Goal: Find specific page/section: Find specific page/section

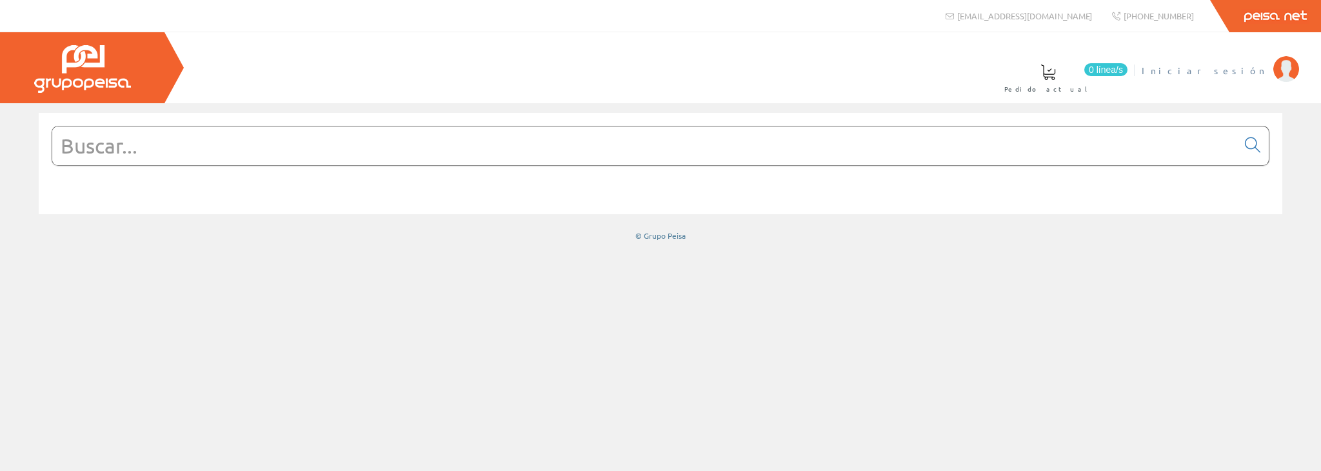
click at [1254, 66] on span "Iniciar sesión" at bounding box center [1204, 70] width 125 height 13
drag, startPoint x: 79, startPoint y: 135, endPoint x: 78, endPoint y: 127, distance: 8.4
paste input "N2261.2 AN"
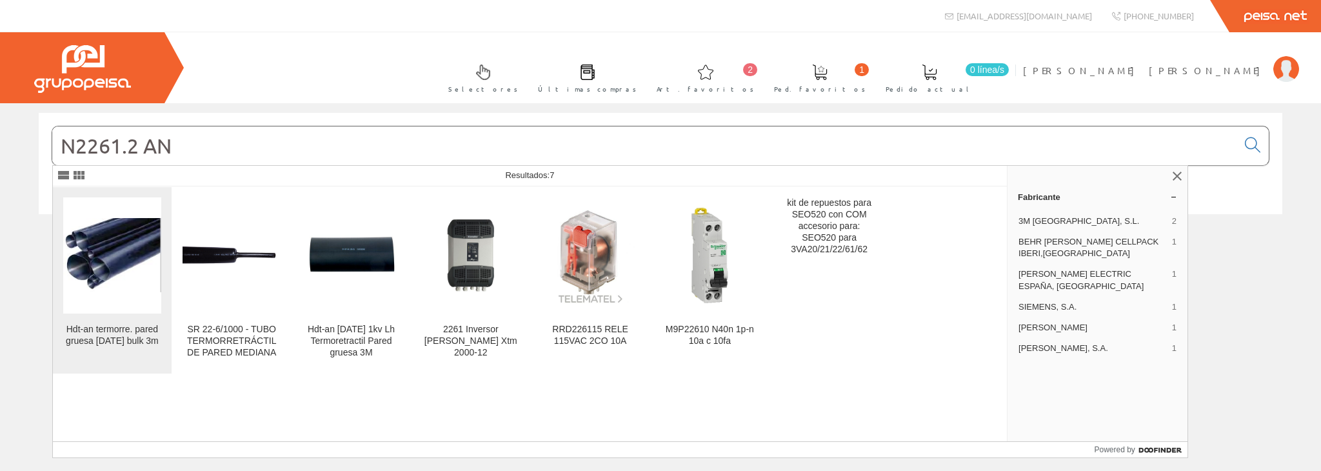
type input "N2261.2 AN"
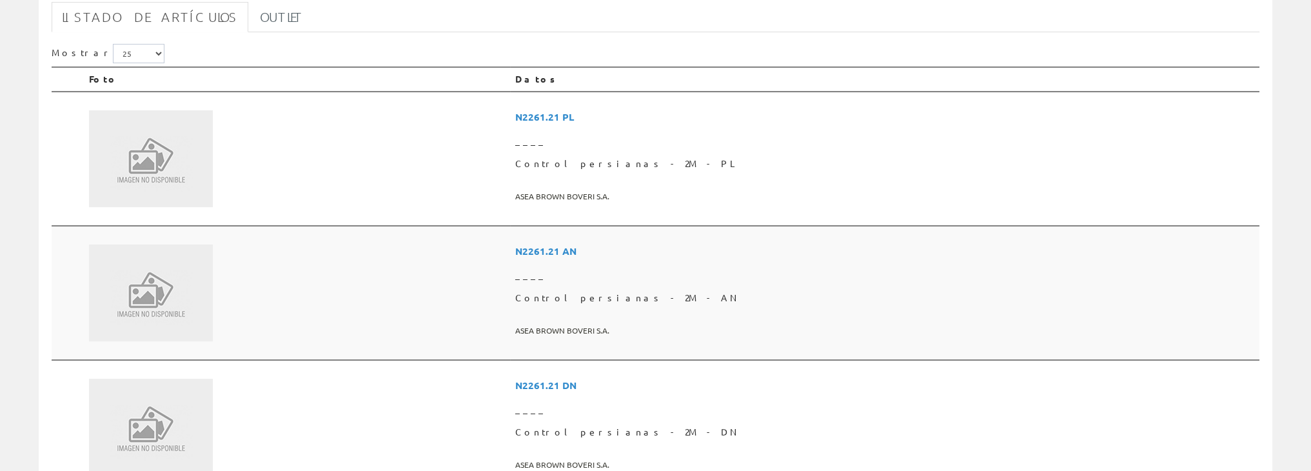
scroll to position [301, 0]
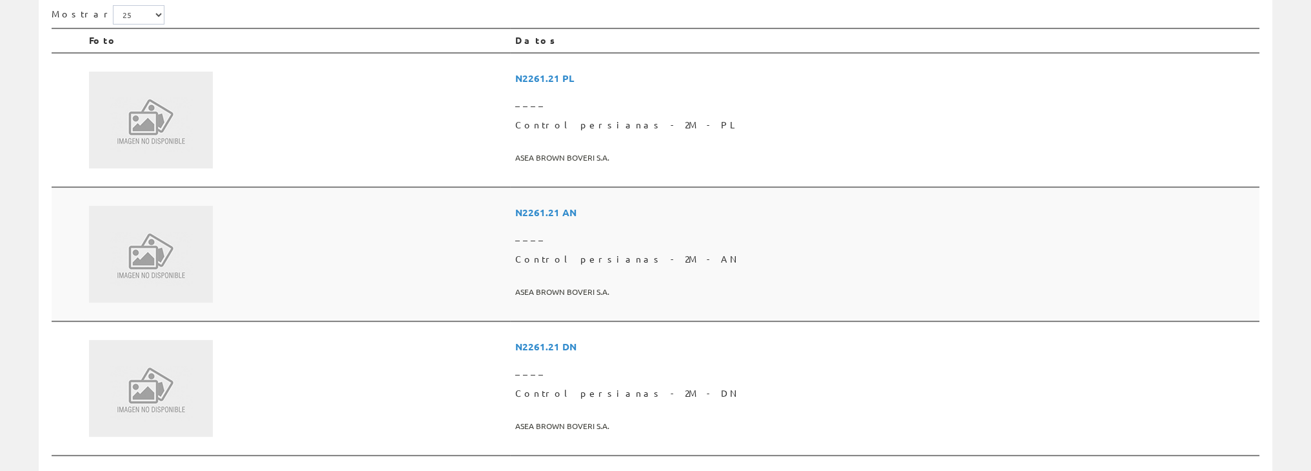
click at [284, 244] on td at bounding box center [297, 254] width 426 height 134
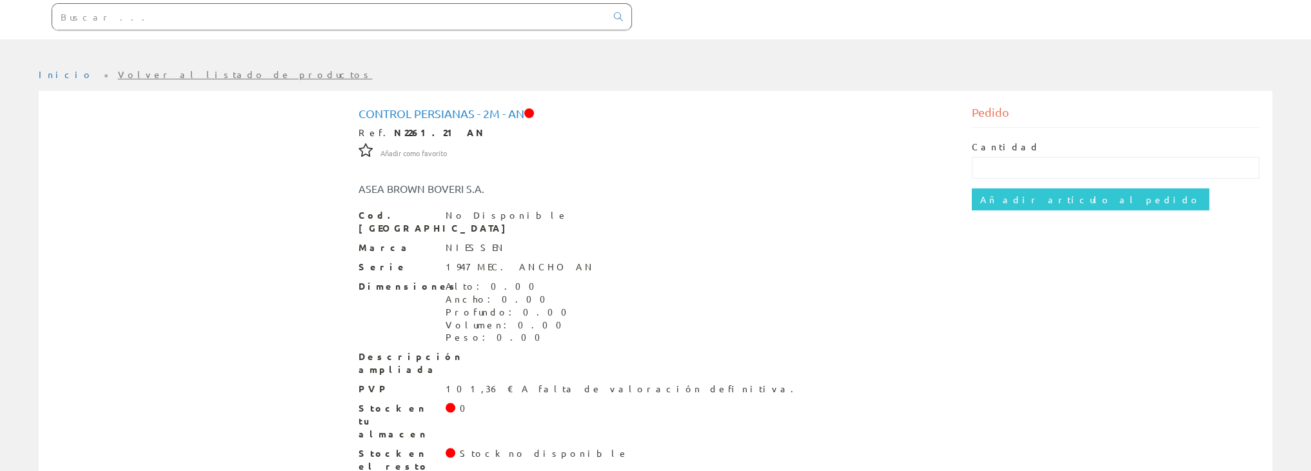
scroll to position [147, 0]
